Goal: Task Accomplishment & Management: Complete application form

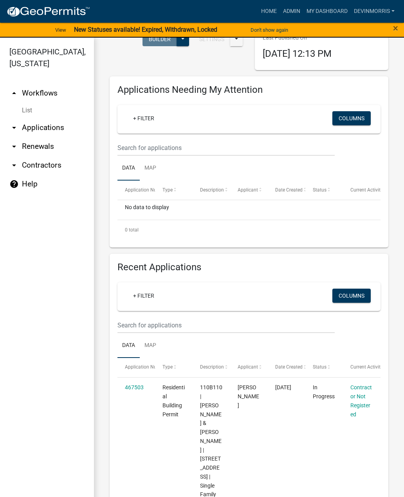
scroll to position [92, 0]
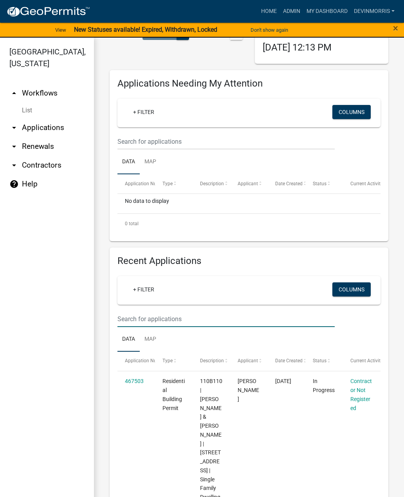
click at [191, 150] on input "text" at bounding box center [226, 142] width 217 height 16
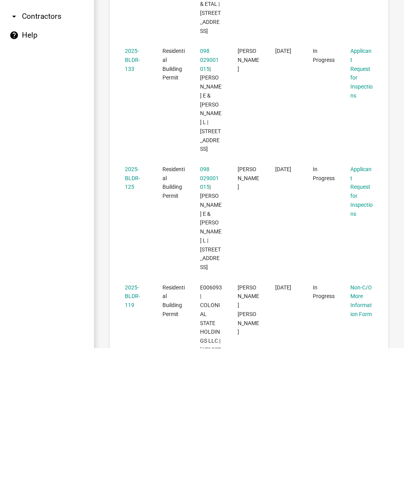
scroll to position [812, 0]
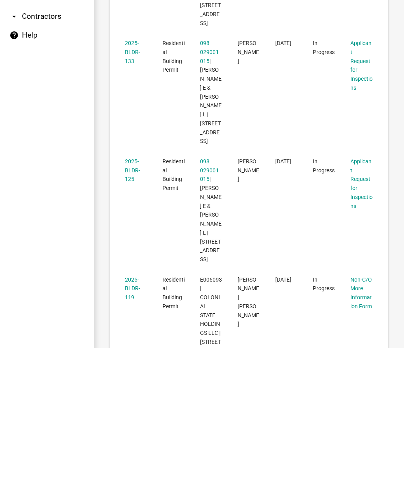
type input "108"
click at [131, 425] on link "2025-BLDR-119" at bounding box center [132, 437] width 15 height 24
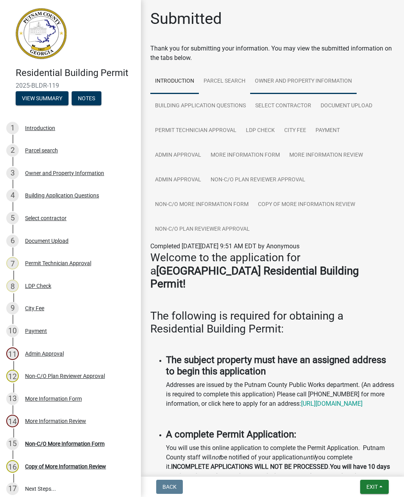
click at [320, 74] on link "Owner and Property Information" at bounding box center [303, 81] width 107 height 25
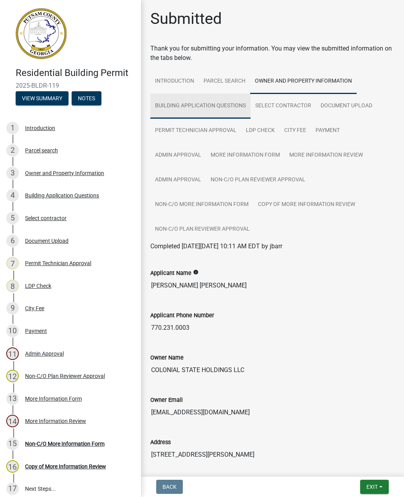
click at [215, 104] on link "Building Application Questions" at bounding box center [200, 106] width 100 height 25
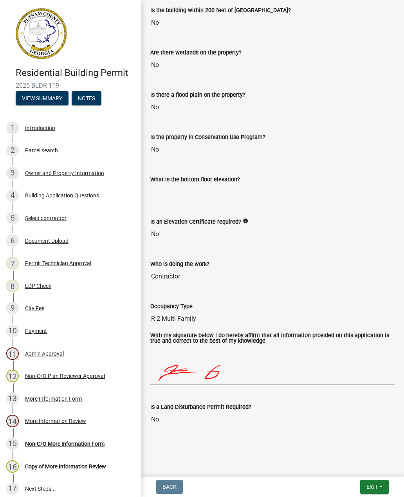
scroll to position [2104, 0]
click at [79, 193] on div "Building Application Questions" at bounding box center [62, 195] width 74 height 5
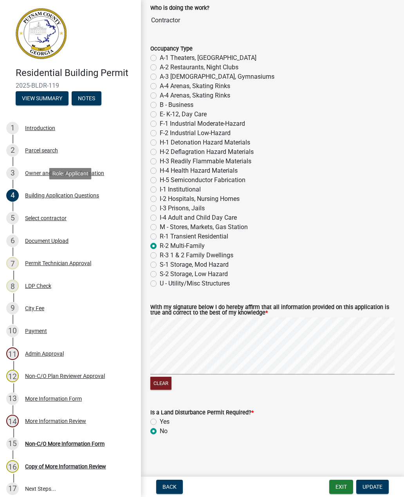
scroll to position [2965, 0]
click at [42, 128] on div "Introduction" at bounding box center [40, 127] width 30 height 5
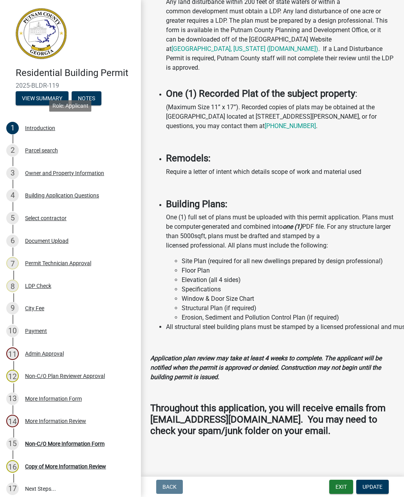
scroll to position [696, 0]
click at [80, 167] on div "3 Owner and Property Information" at bounding box center [67, 173] width 122 height 13
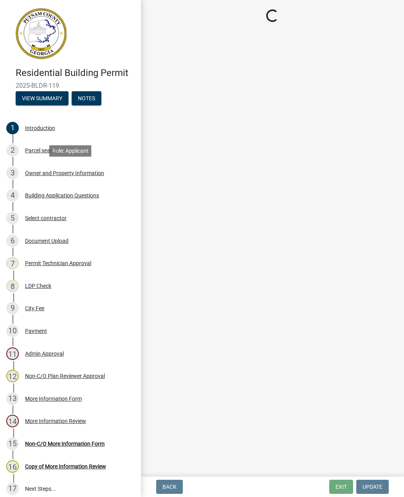
scroll to position [0, 0]
select select "ef7a1fc2-7a7a-426d-b1f0-c9b9b6ca7ff4"
select select "58d273ed-cbd1-45cf-a92b-4c415c252308"
select select "ece5c1a9-df30-4702-9587-5deee23533b7"
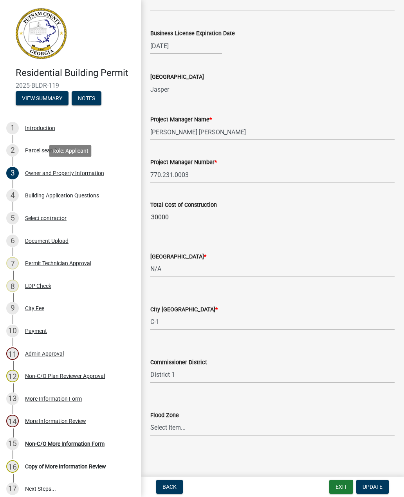
scroll to position [1159, 0]
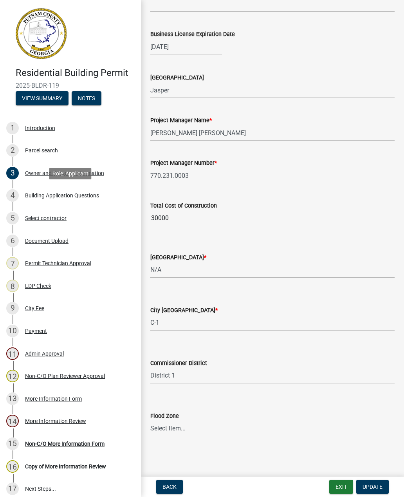
click at [76, 191] on div "4 Building Application Questions" at bounding box center [67, 195] width 122 height 13
